Goal: Transaction & Acquisition: Purchase product/service

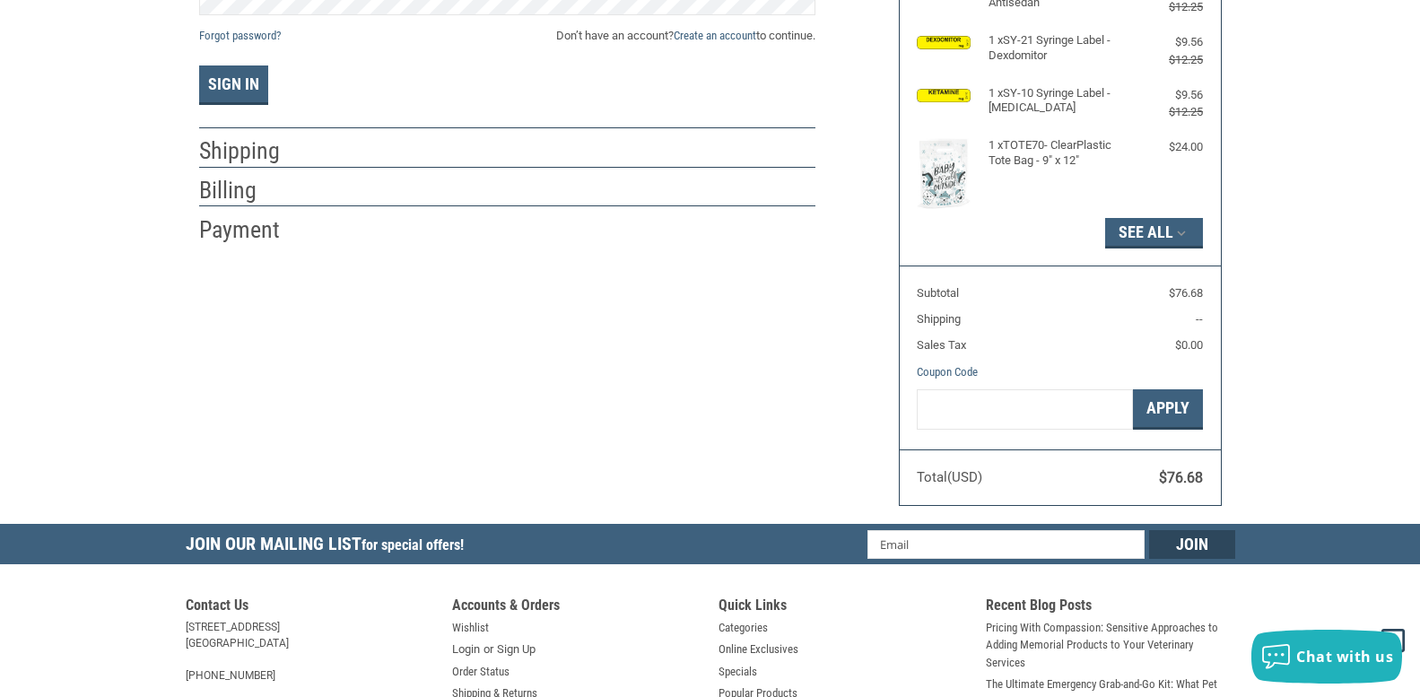
scroll to position [282, 0]
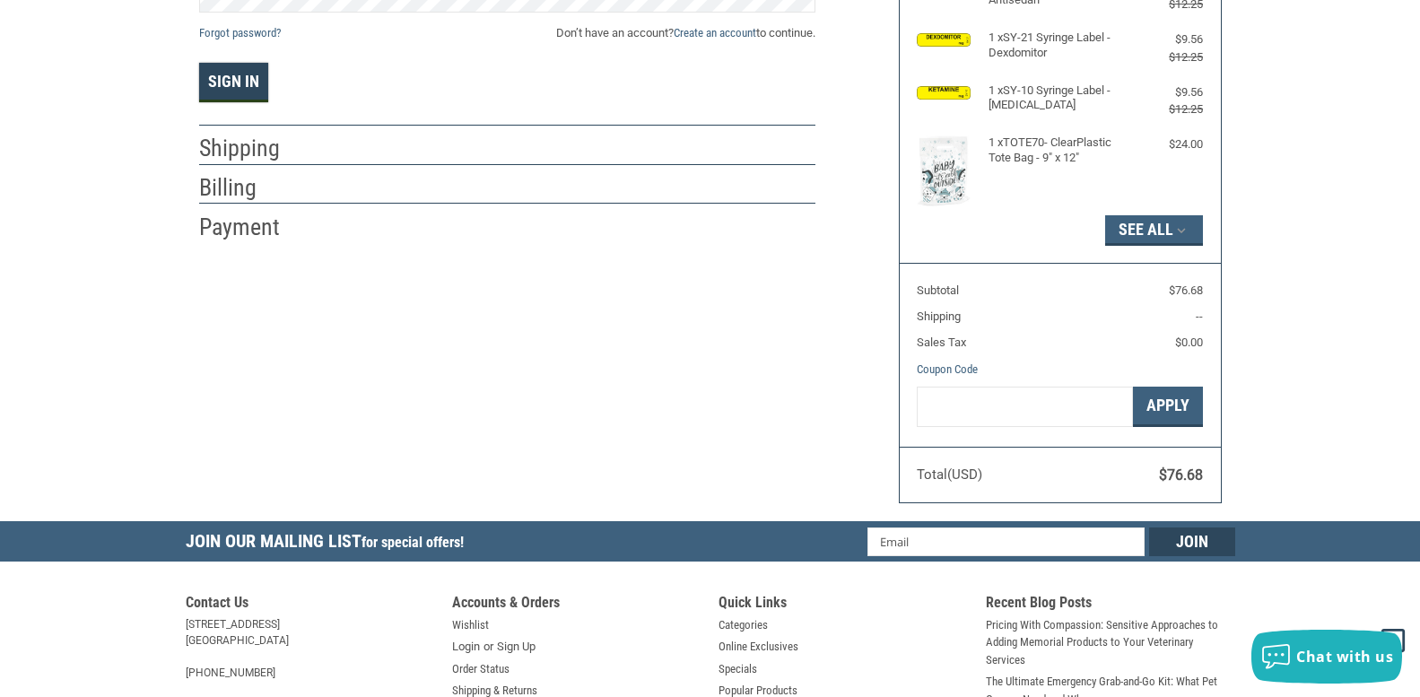
click at [234, 77] on button "Sign In" at bounding box center [233, 82] width 69 height 39
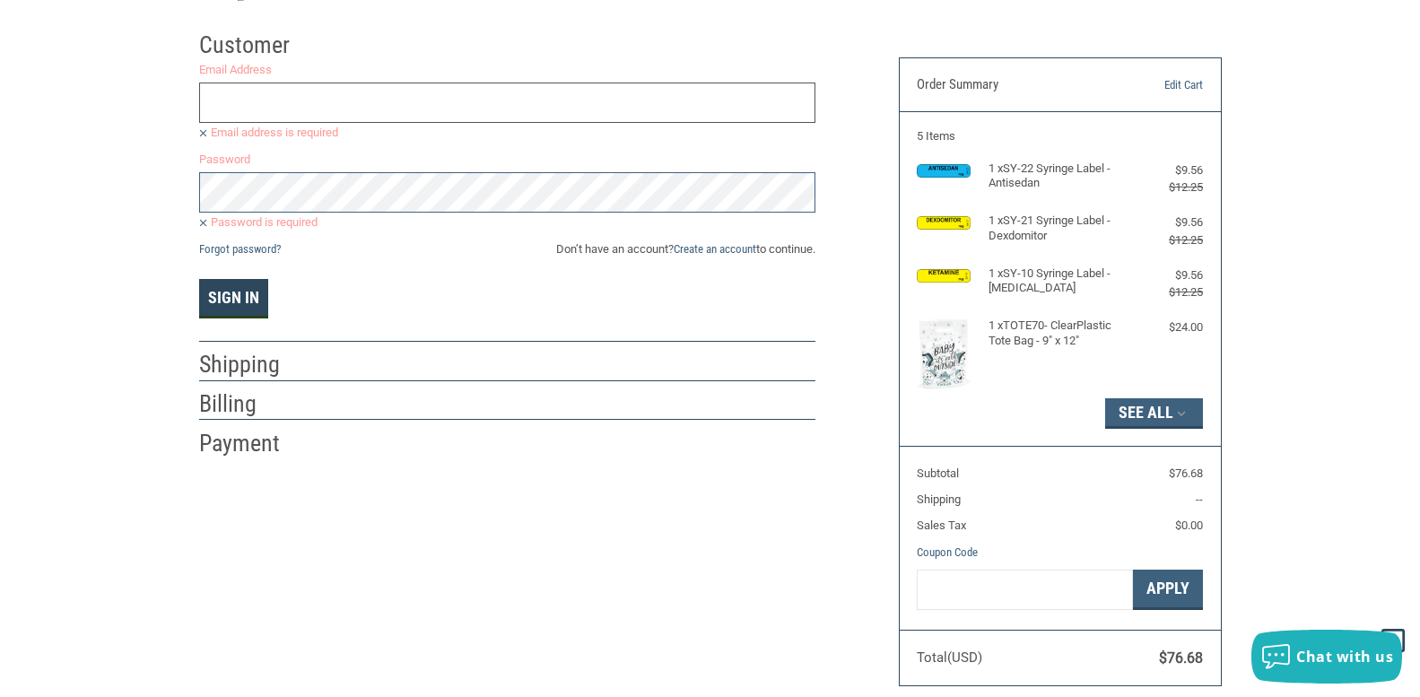
scroll to position [0, 0]
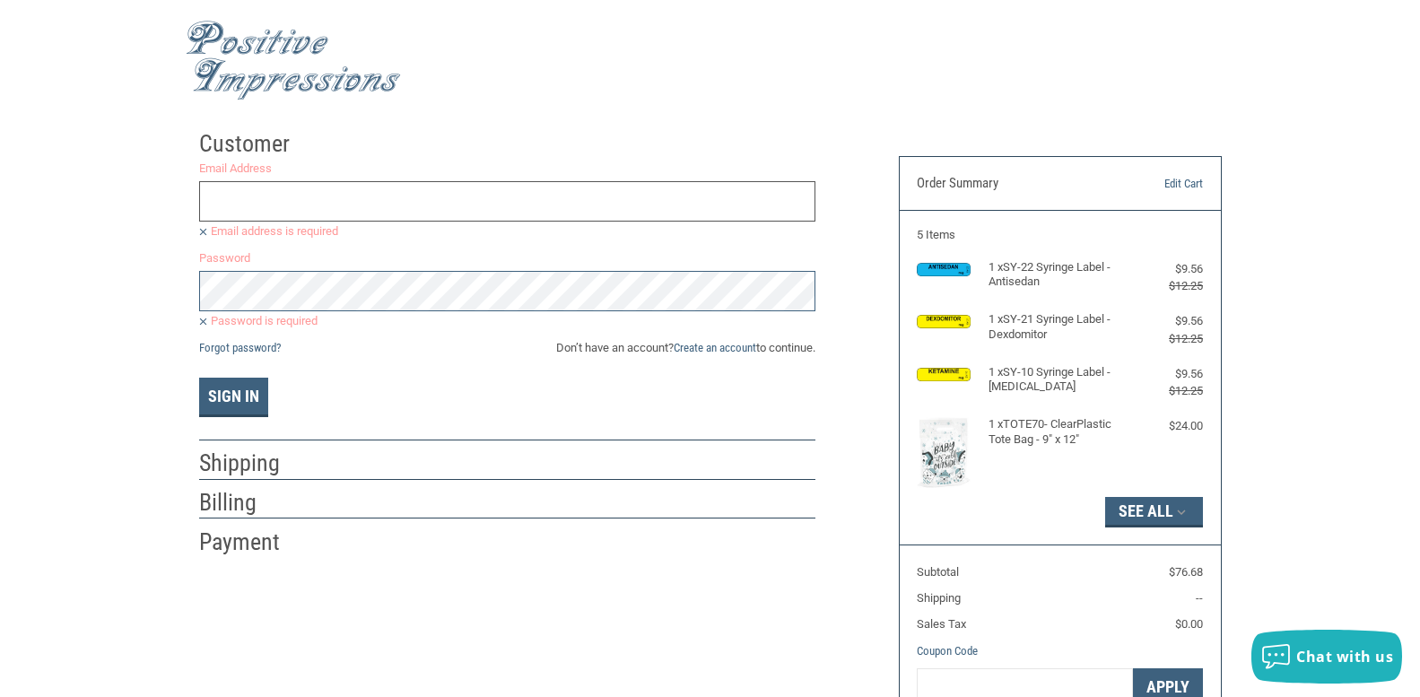
click at [259, 194] on input "Email Address" at bounding box center [507, 201] width 616 height 40
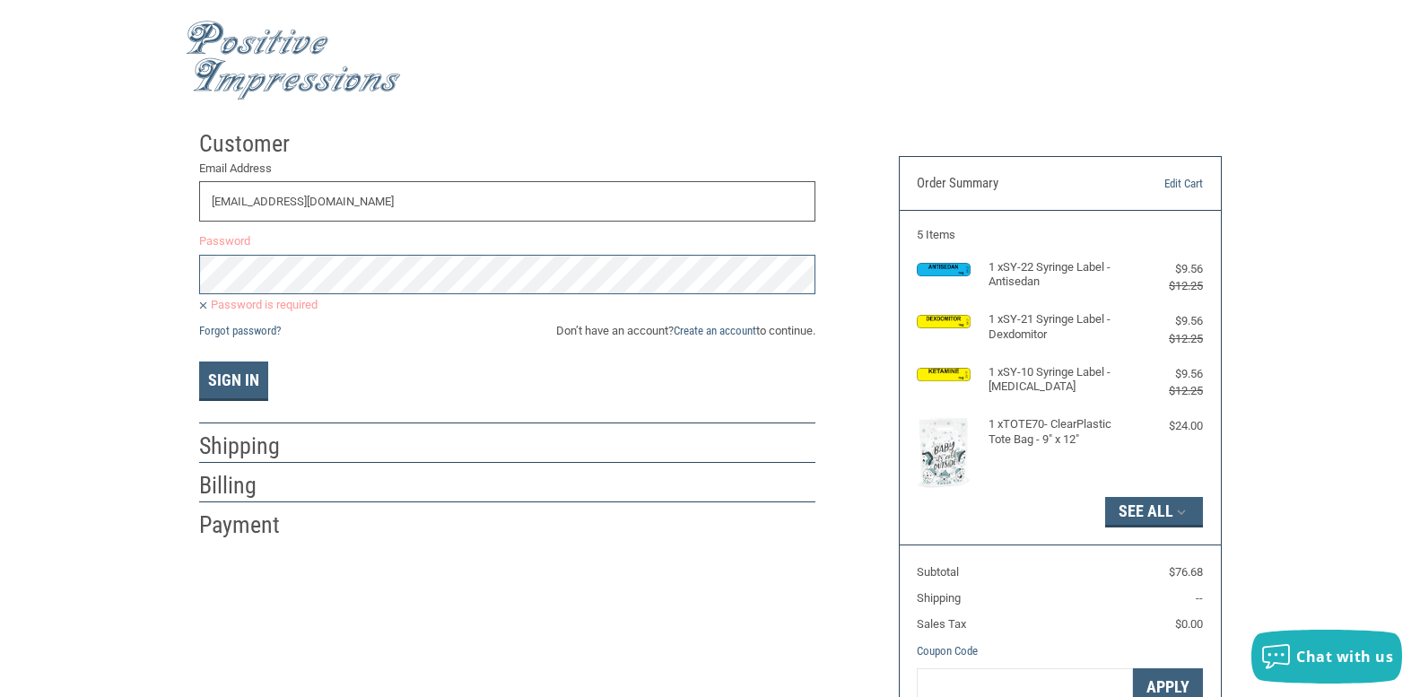
drag, startPoint x: 416, startPoint y: 204, endPoint x: 171, endPoint y: 218, distance: 245.3
click at [173, 216] on div "Customer Returning Customer Email Address [EMAIL_ADDRESS][DOMAIN_NAME] Password…" at bounding box center [710, 462] width 1420 height 682
type input "[EMAIL_ADDRESS][DOMAIN_NAME]"
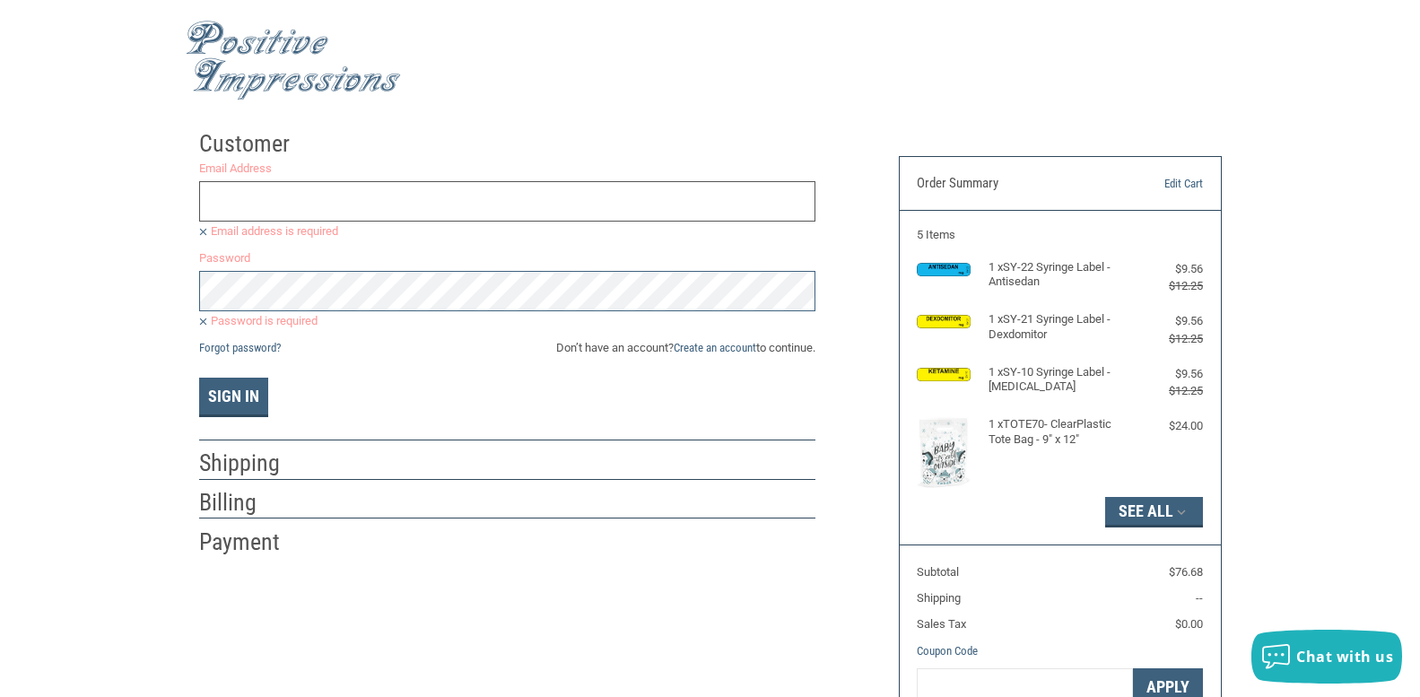
click at [321, 204] on input "Email Address" at bounding box center [507, 201] width 616 height 40
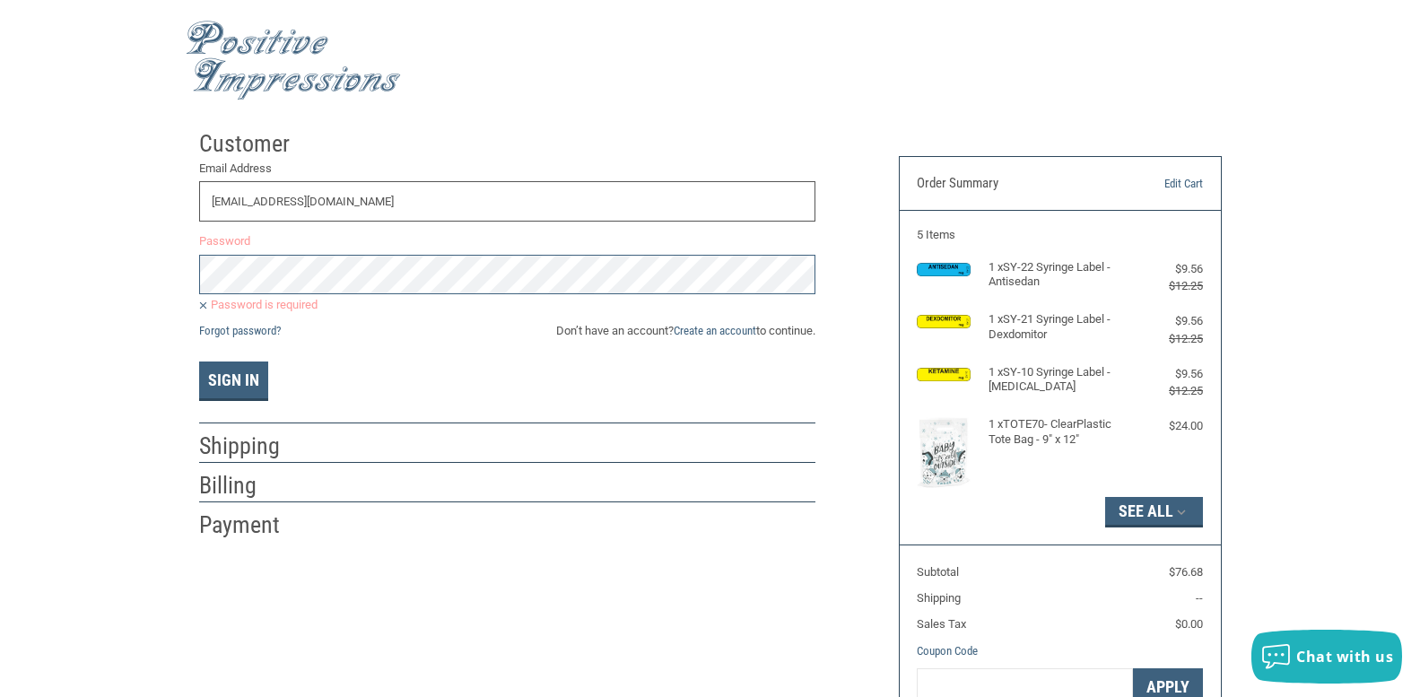
type input "[EMAIL_ADDRESS][DOMAIN_NAME]"
click at [227, 332] on link "Forgot password?" at bounding box center [240, 330] width 82 height 13
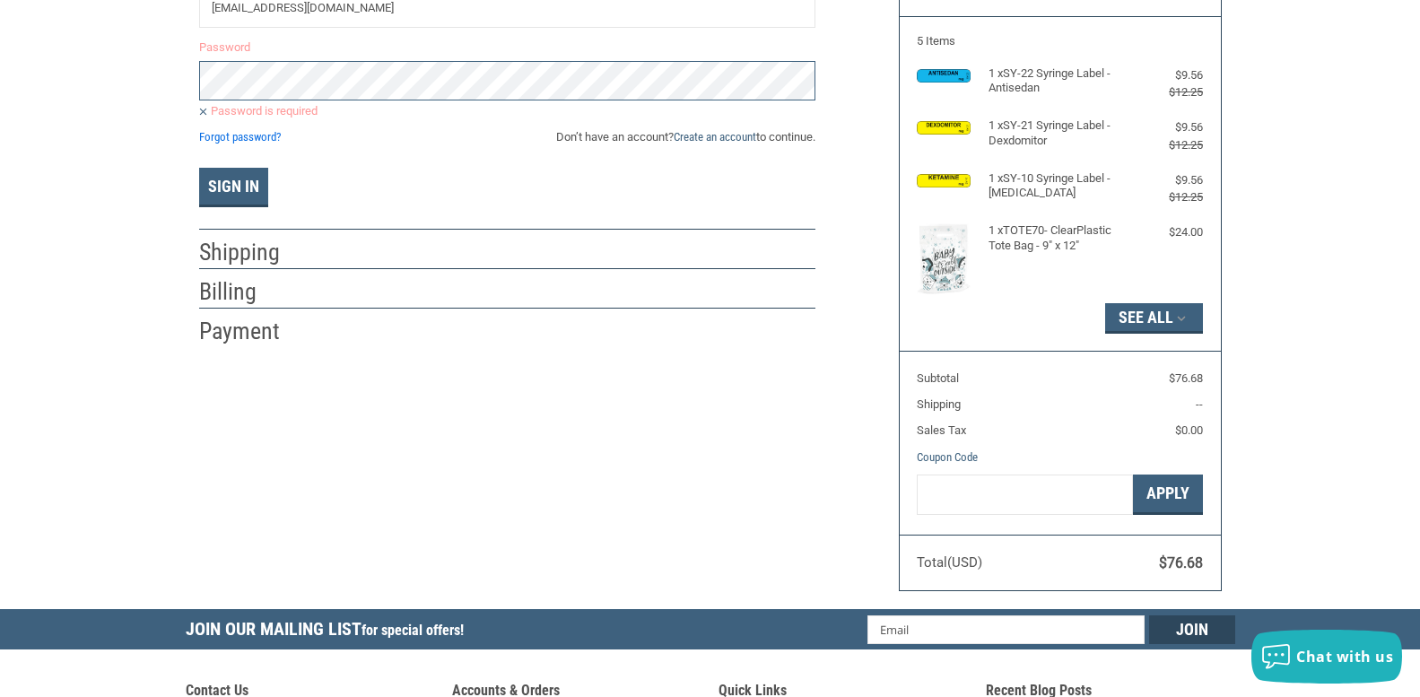
scroll to position [269, 0]
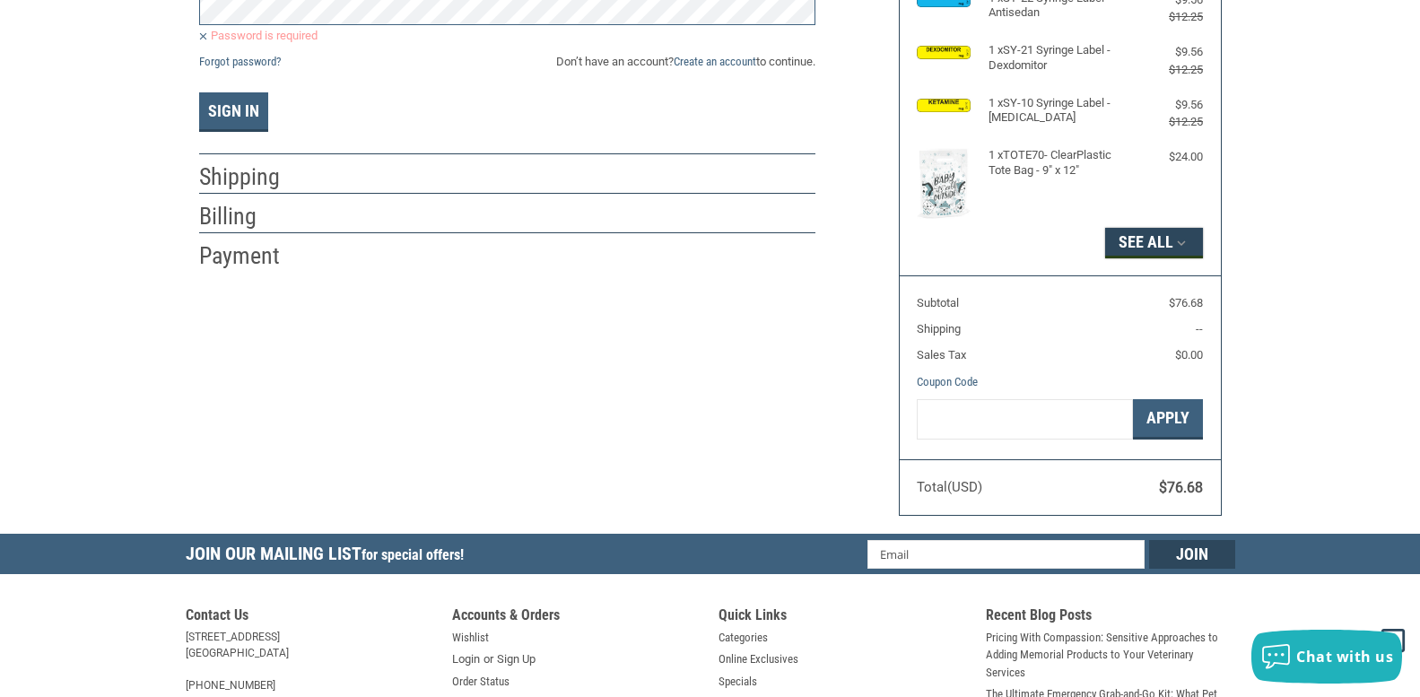
click at [1145, 234] on button "See All" at bounding box center [1154, 243] width 98 height 30
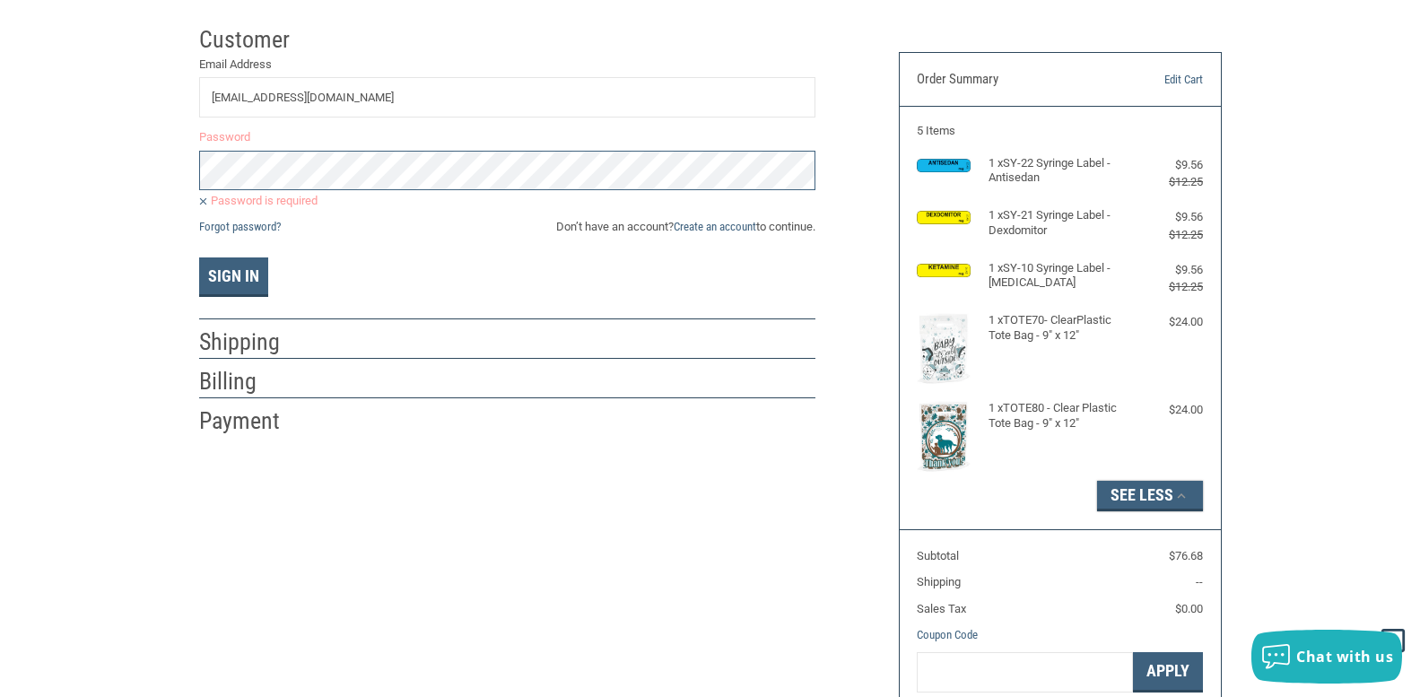
scroll to position [0, 0]
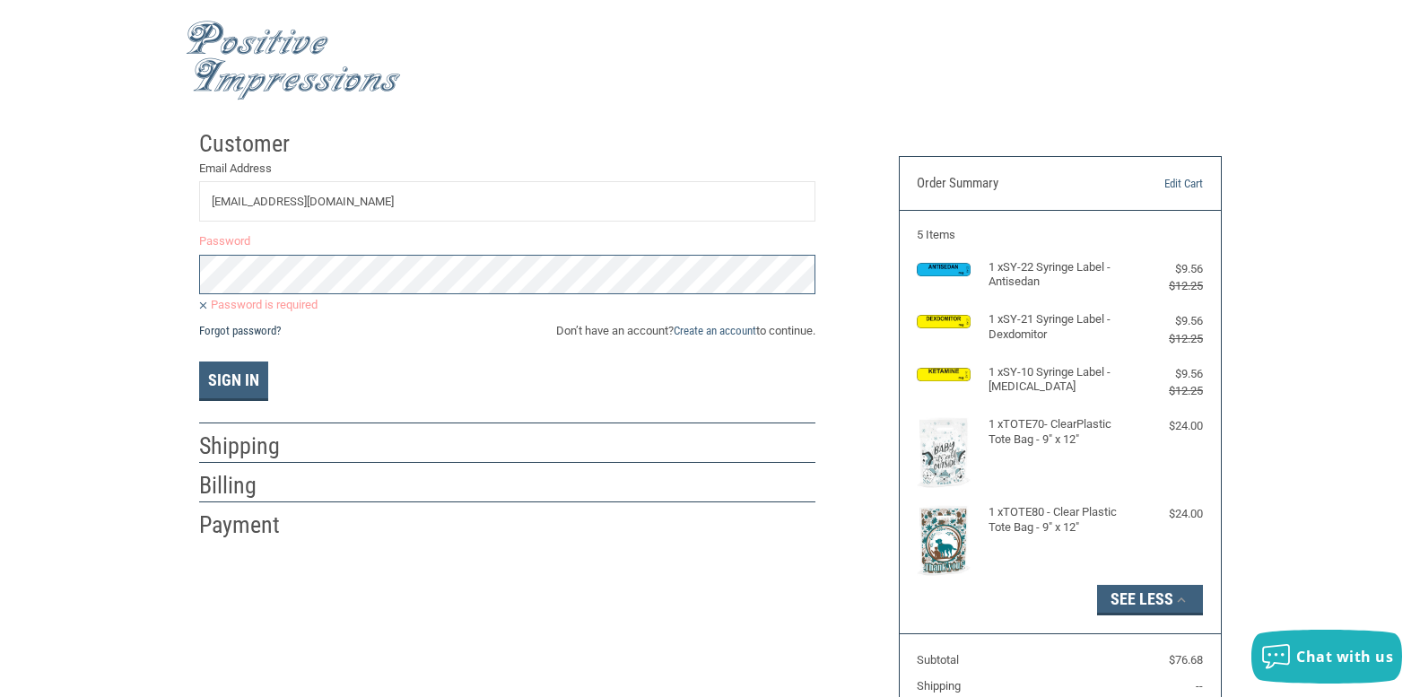
click at [254, 330] on link "Forgot password?" at bounding box center [240, 330] width 82 height 13
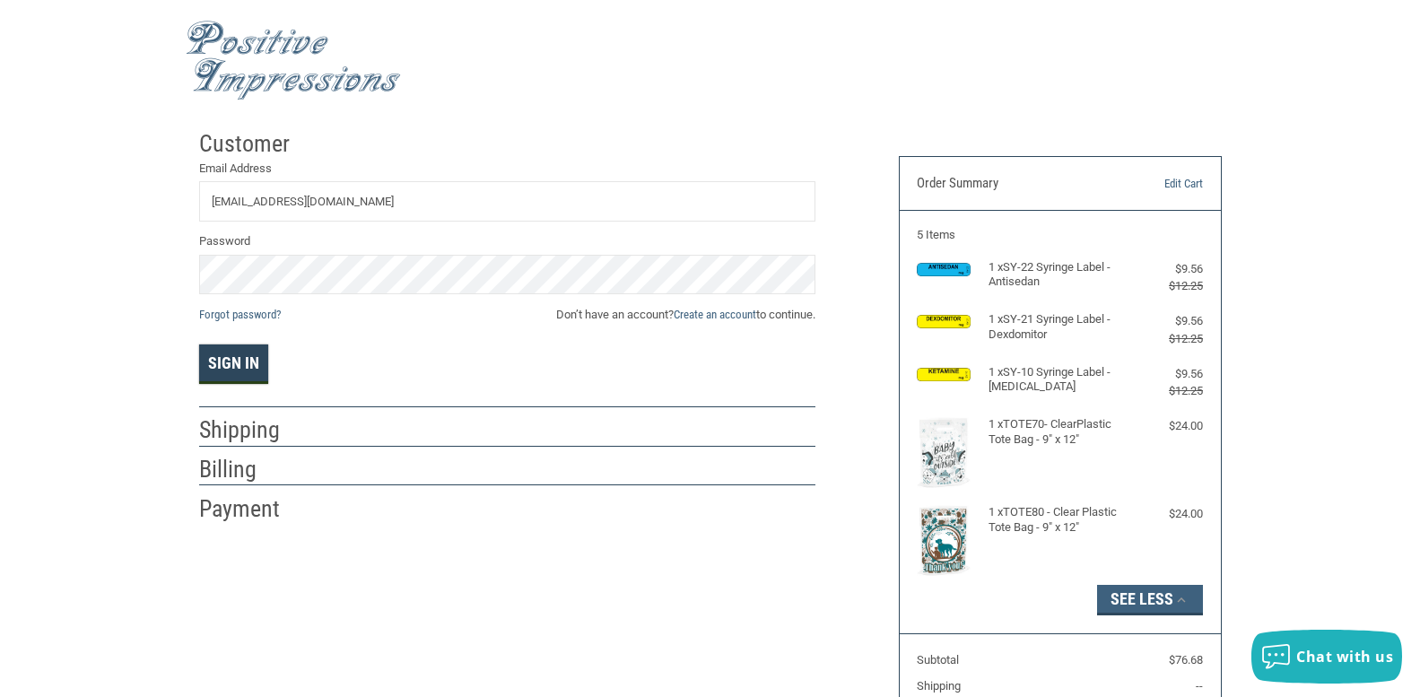
click at [234, 373] on button "Sign In" at bounding box center [233, 363] width 69 height 39
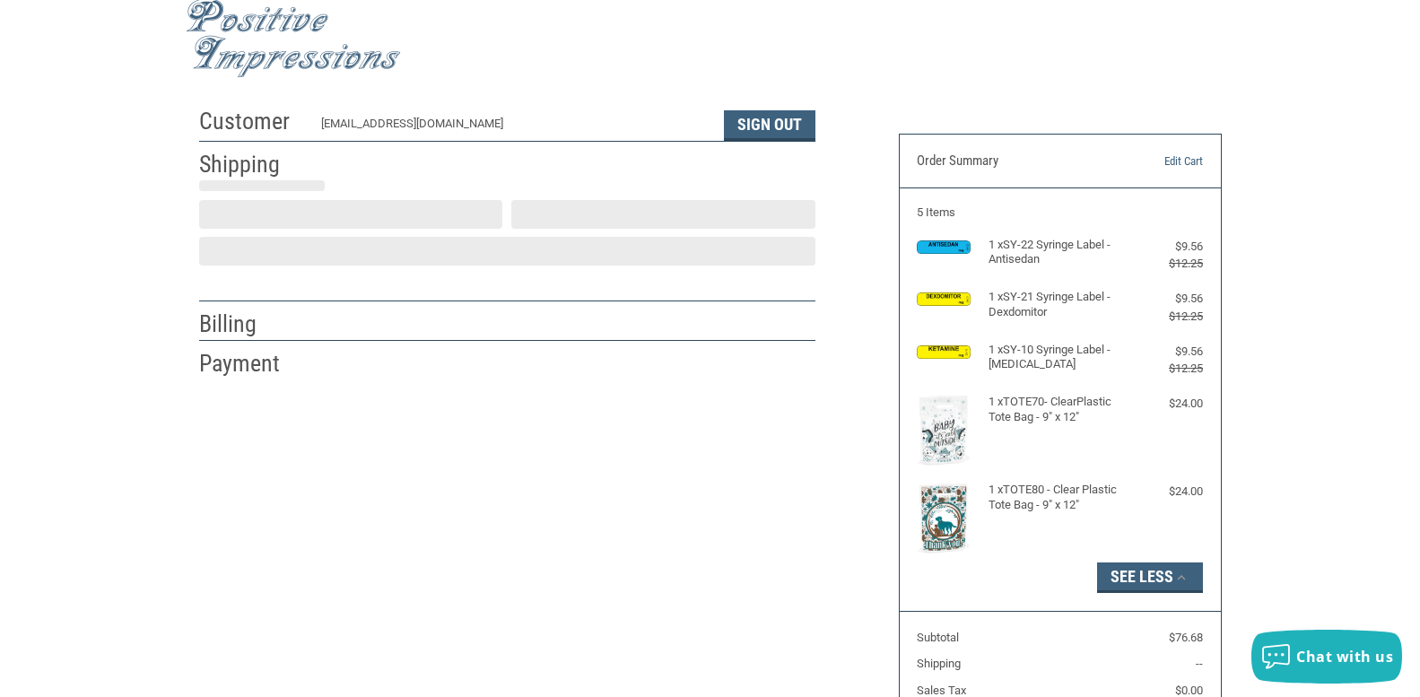
scroll to position [25, 0]
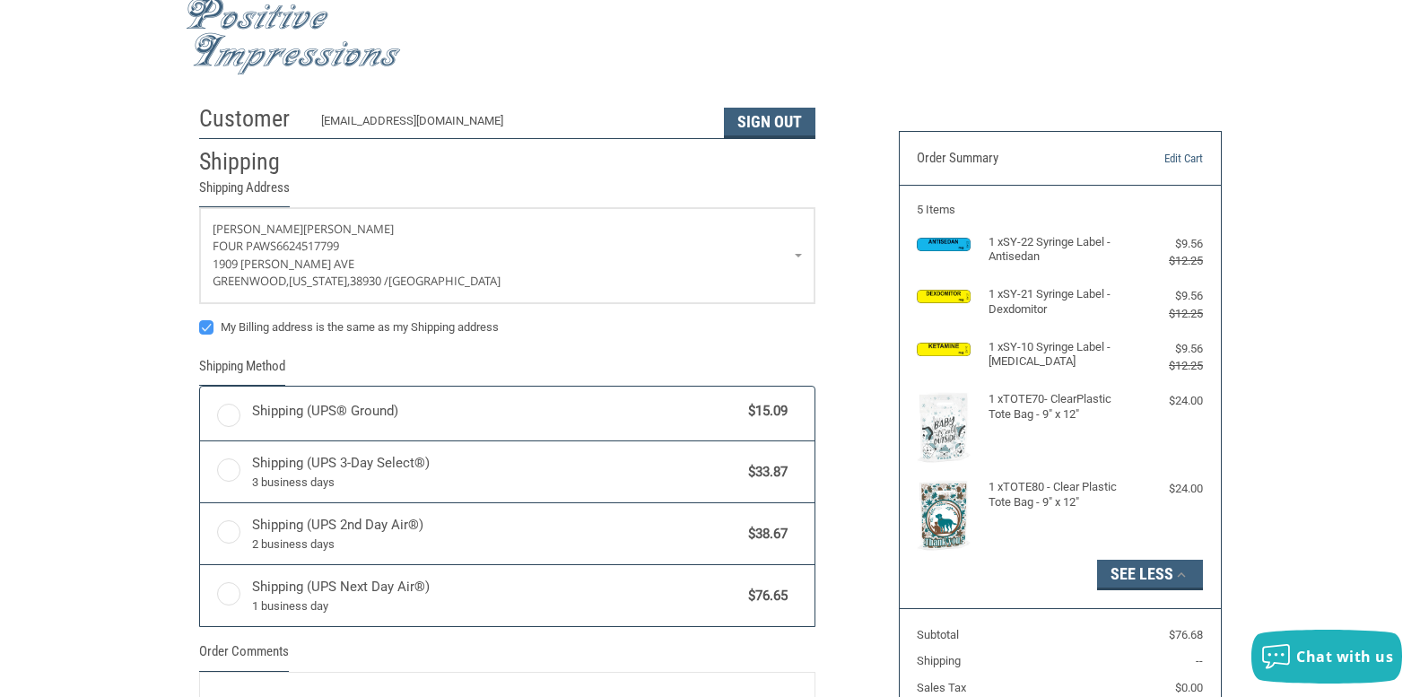
radio input "true"
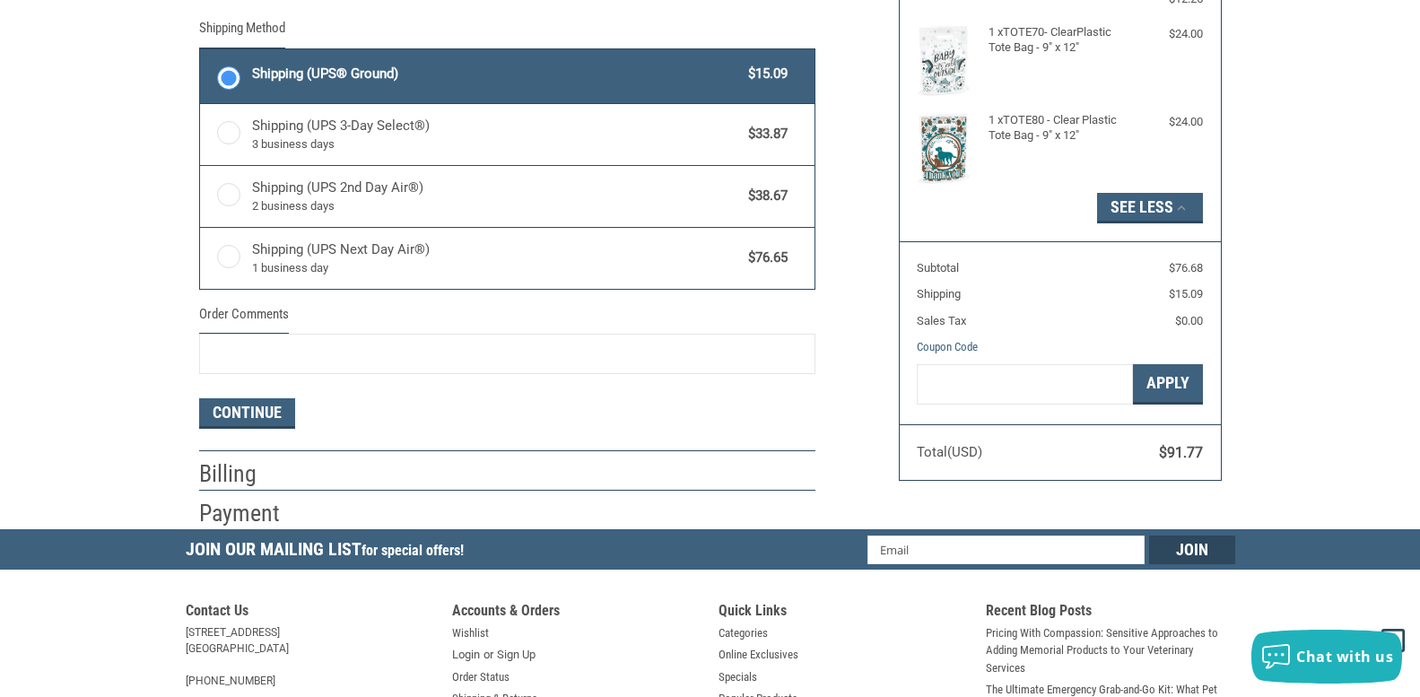
scroll to position [448, 0]
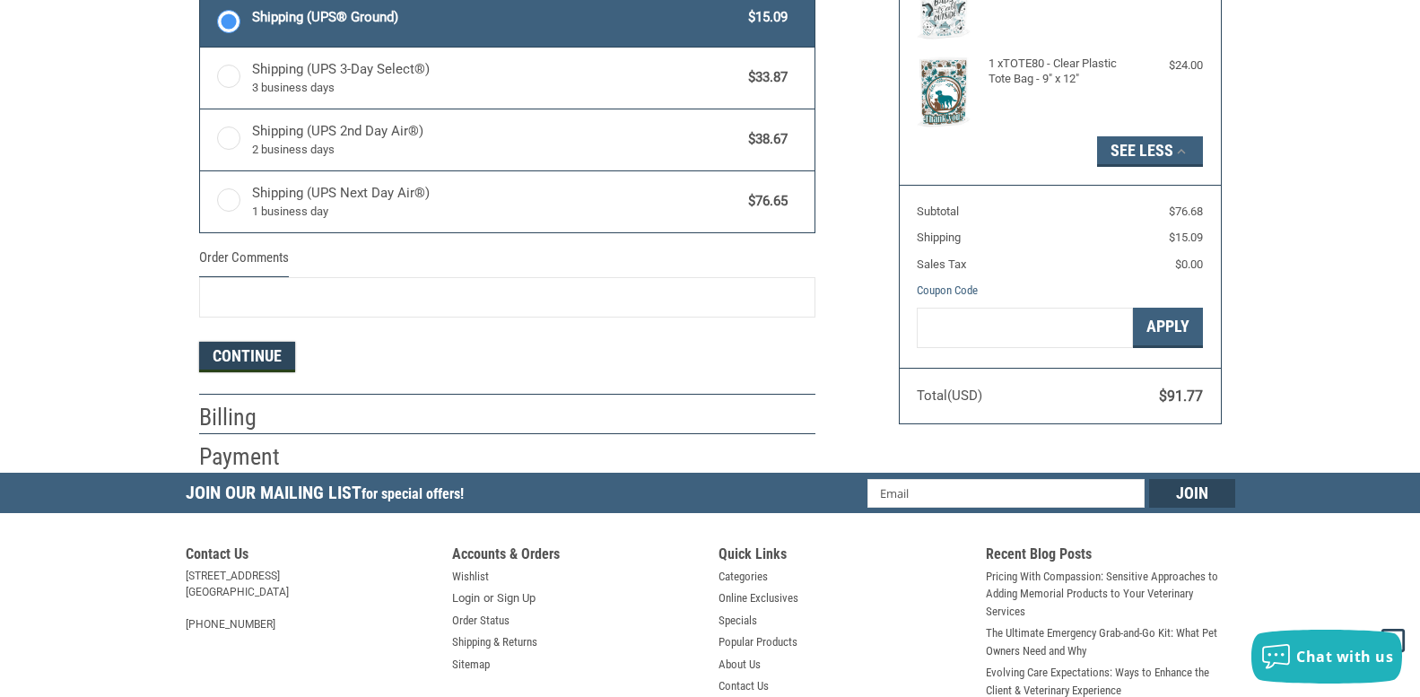
click at [245, 355] on button "Continue" at bounding box center [247, 357] width 96 height 30
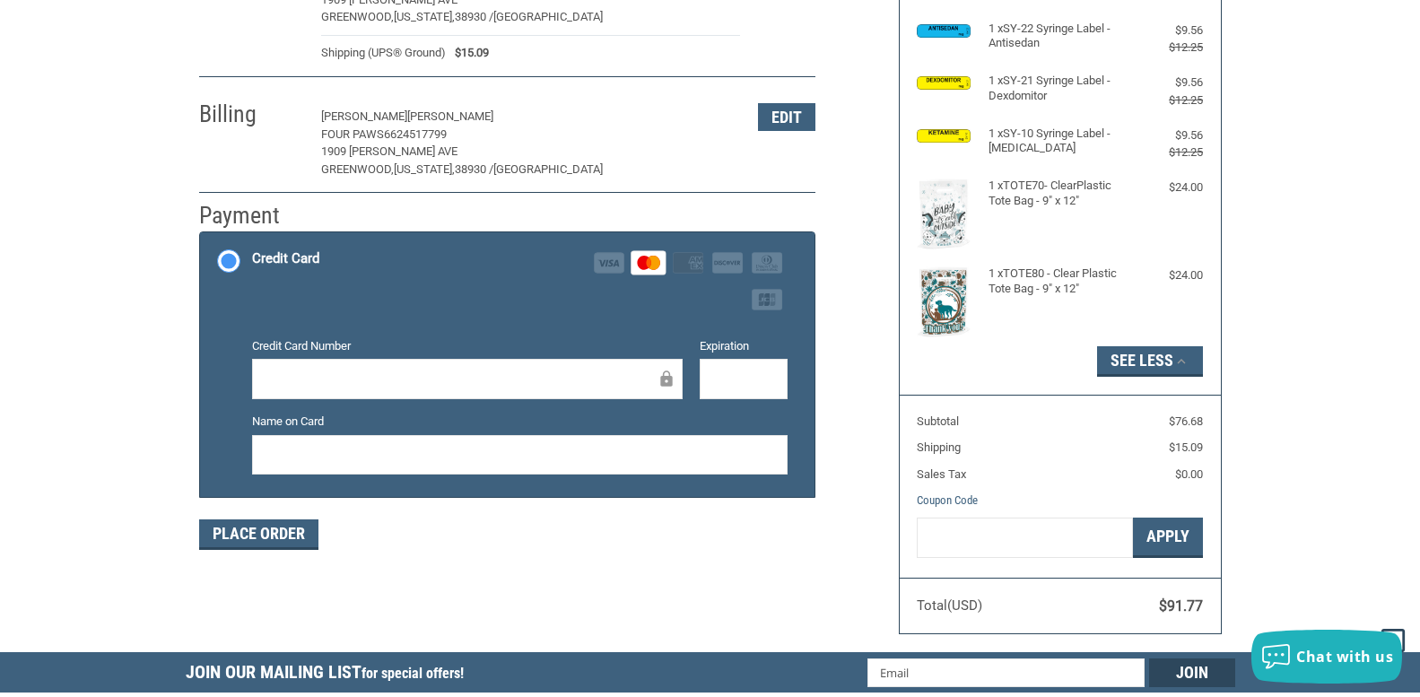
scroll to position [269, 0]
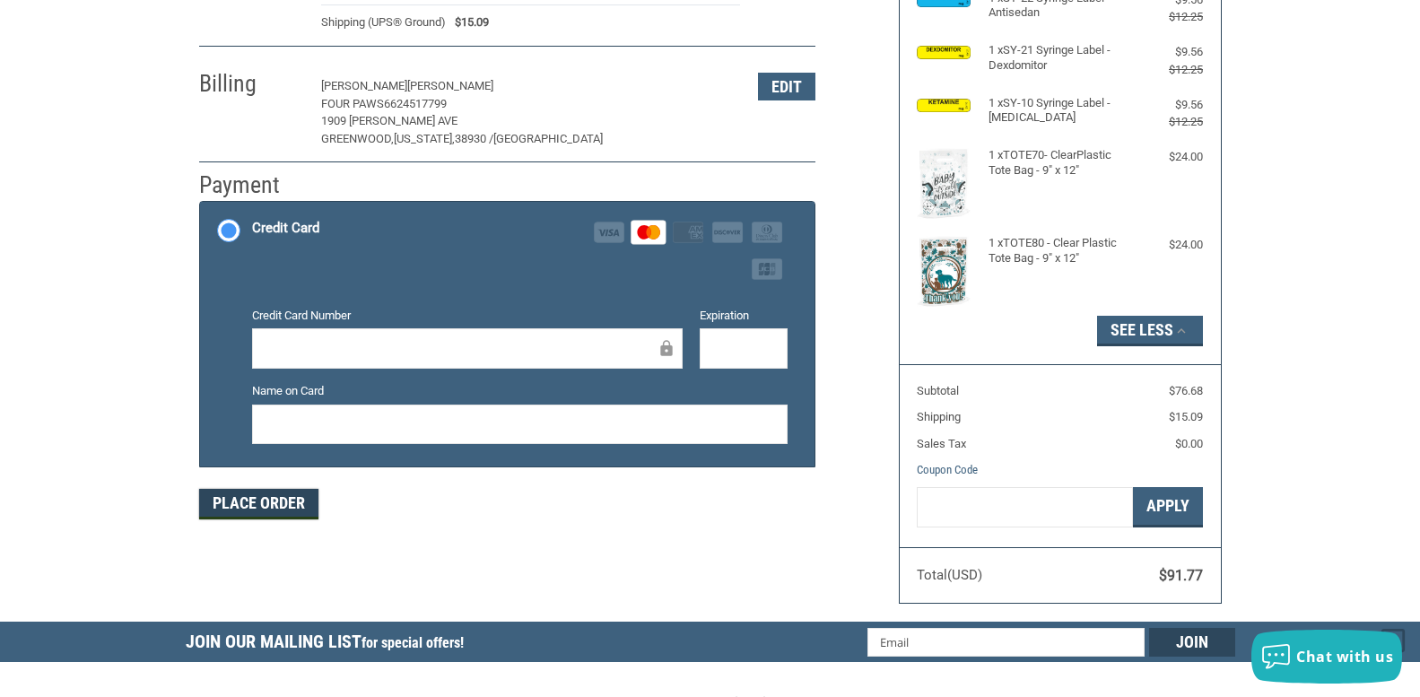
click at [274, 508] on button "Place Order" at bounding box center [258, 504] width 119 height 30
